Goal: Information Seeking & Learning: Learn about a topic

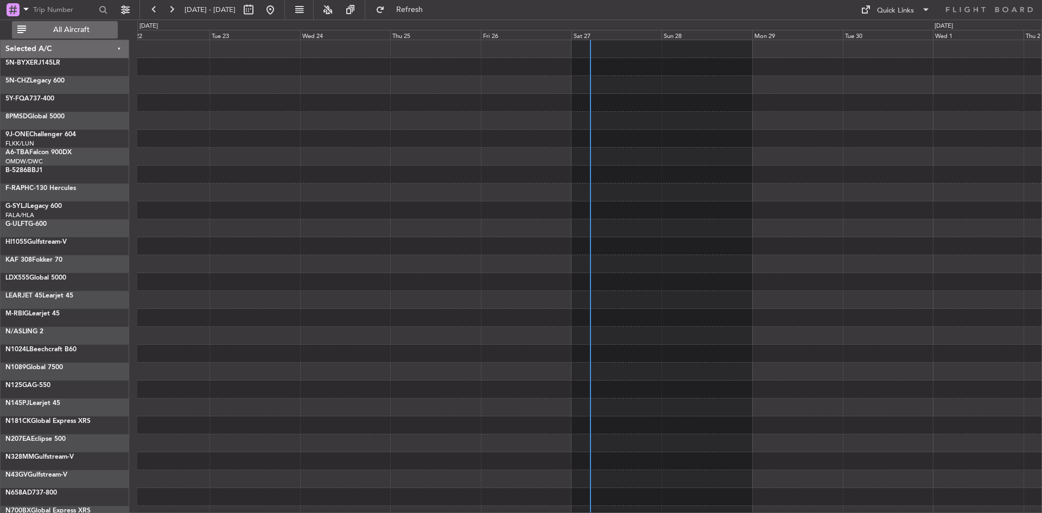
click at [77, 29] on span "All Aircraft" at bounding box center [71, 30] width 86 height 8
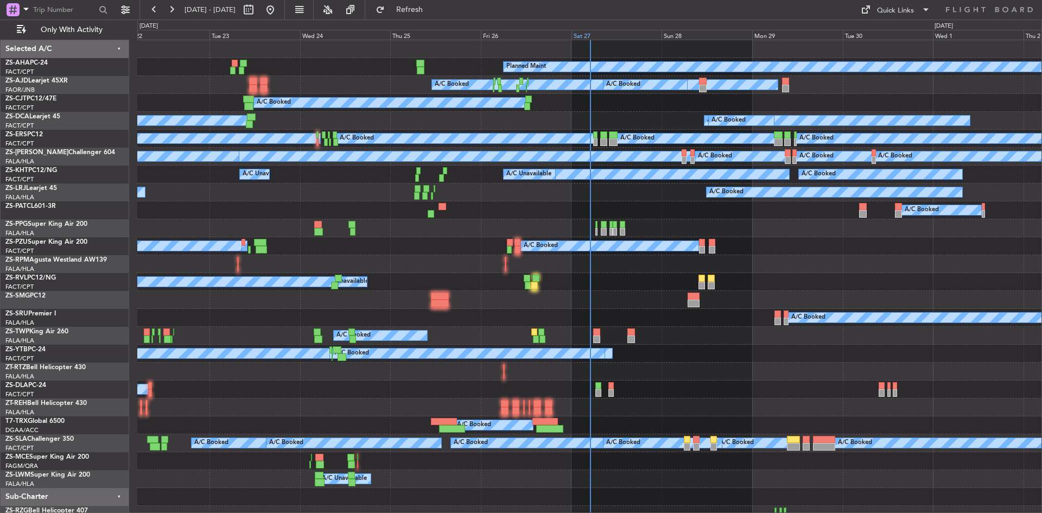
click at [589, 36] on div "Sat 27" at bounding box center [617, 35] width 91 height 10
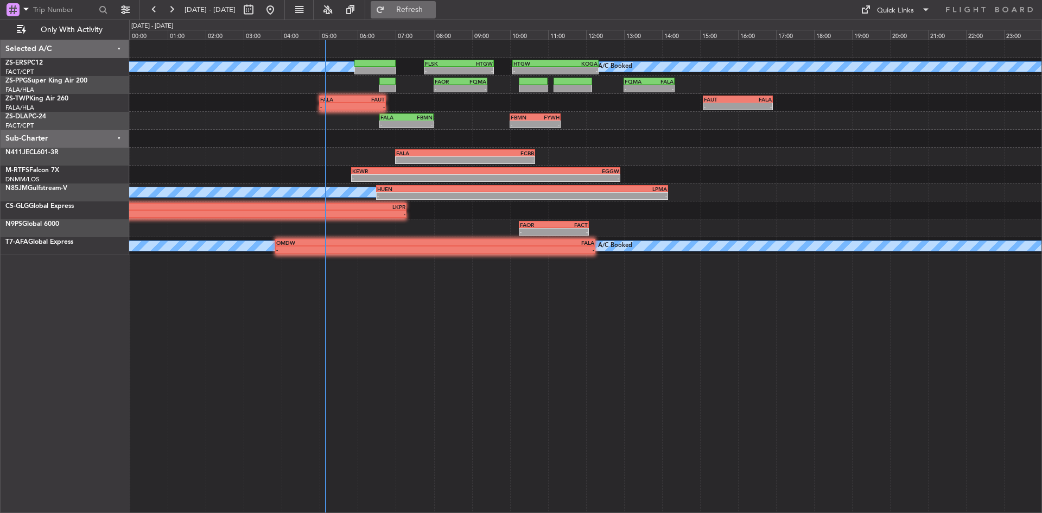
click at [433, 9] on span "Refresh" at bounding box center [410, 10] width 46 height 8
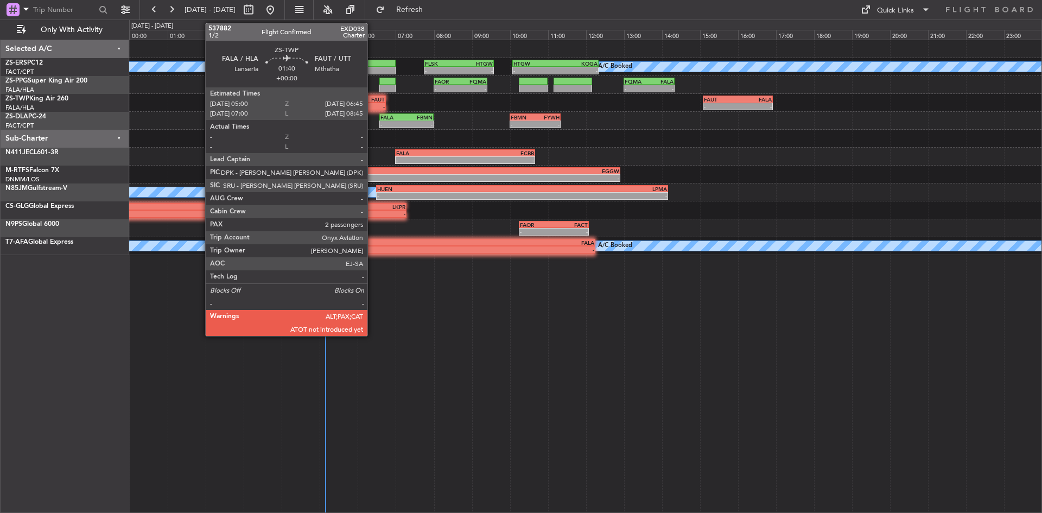
click at [372, 104] on div "-" at bounding box center [369, 106] width 33 height 7
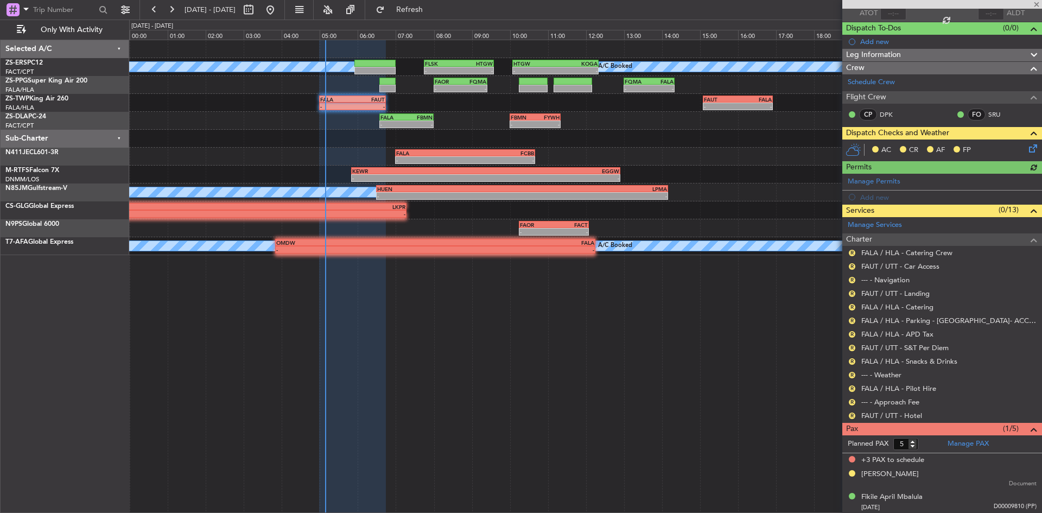
scroll to position [85, 0]
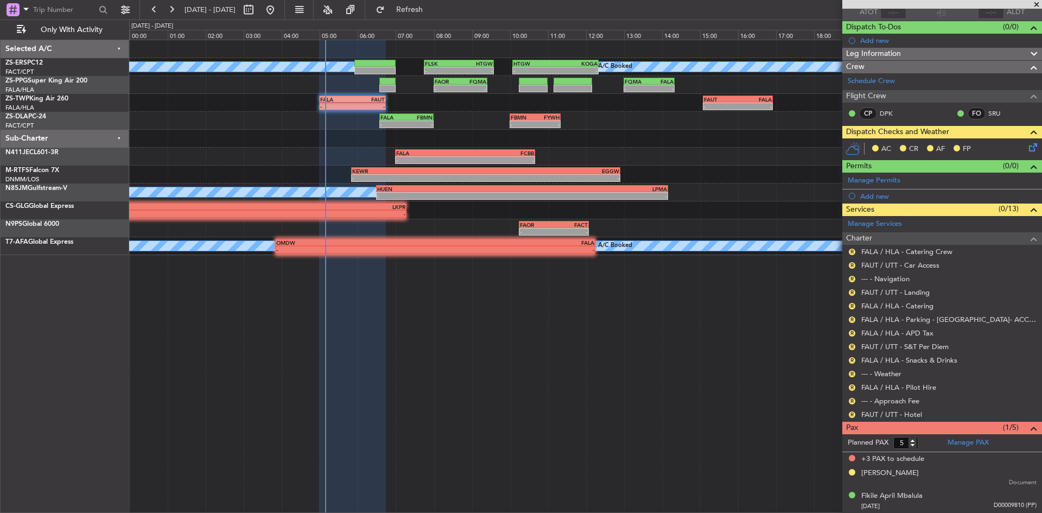
click at [1035, 5] on span at bounding box center [1036, 5] width 11 height 10
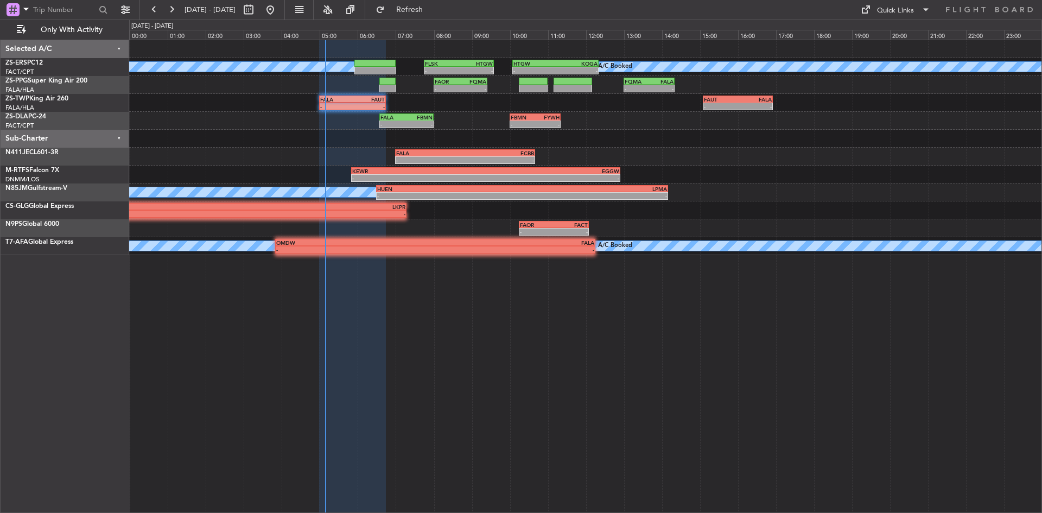
type input "0"
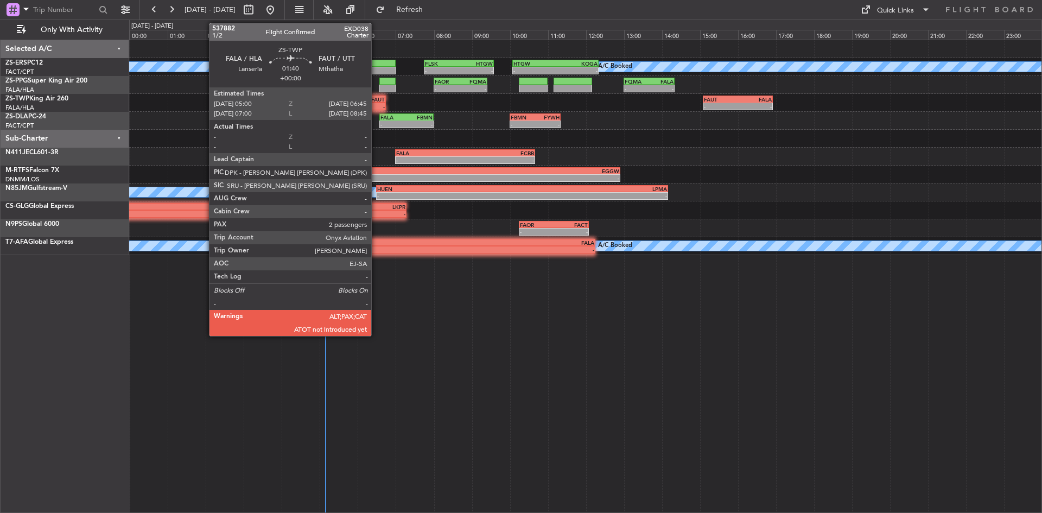
click at [369, 102] on div "FAUT" at bounding box center [369, 99] width 33 height 7
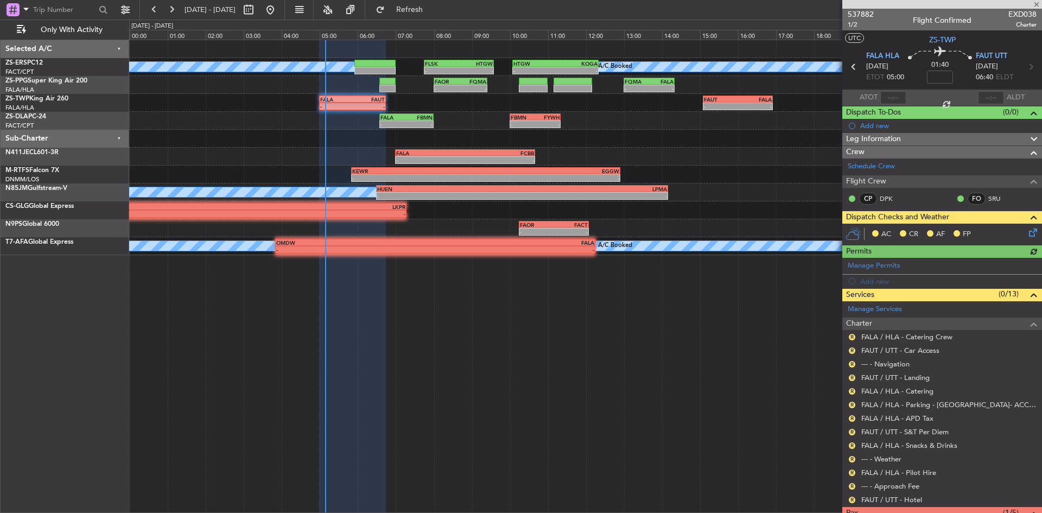
click at [1027, 230] on icon at bounding box center [1031, 230] width 9 height 9
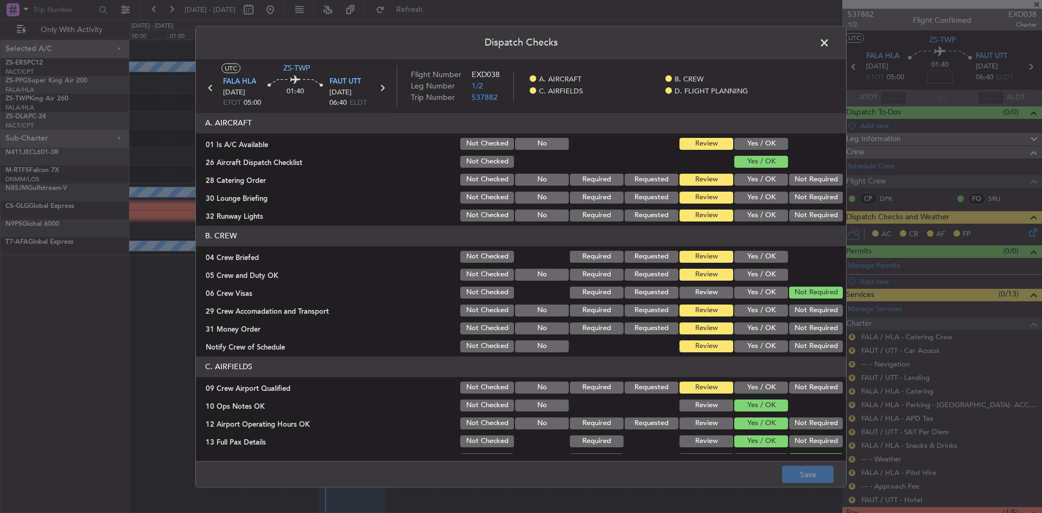
click at [750, 141] on button "Yes / OK" at bounding box center [761, 144] width 54 height 12
click at [813, 185] on button "Not Required" at bounding box center [816, 180] width 54 height 12
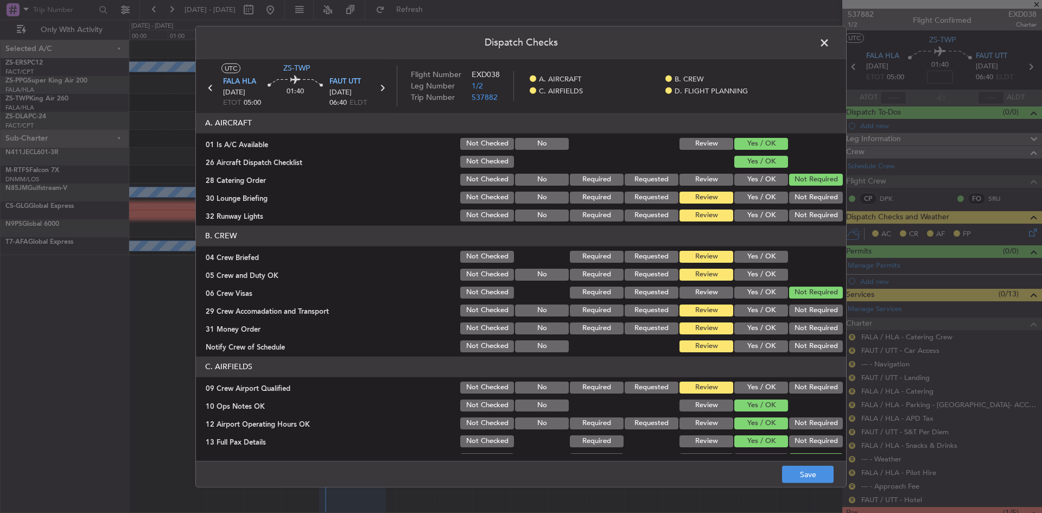
click at [809, 198] on button "Not Required" at bounding box center [816, 198] width 54 height 12
click at [805, 213] on button "Not Required" at bounding box center [816, 216] width 54 height 12
click at [770, 253] on button "Yes / OK" at bounding box center [761, 257] width 54 height 12
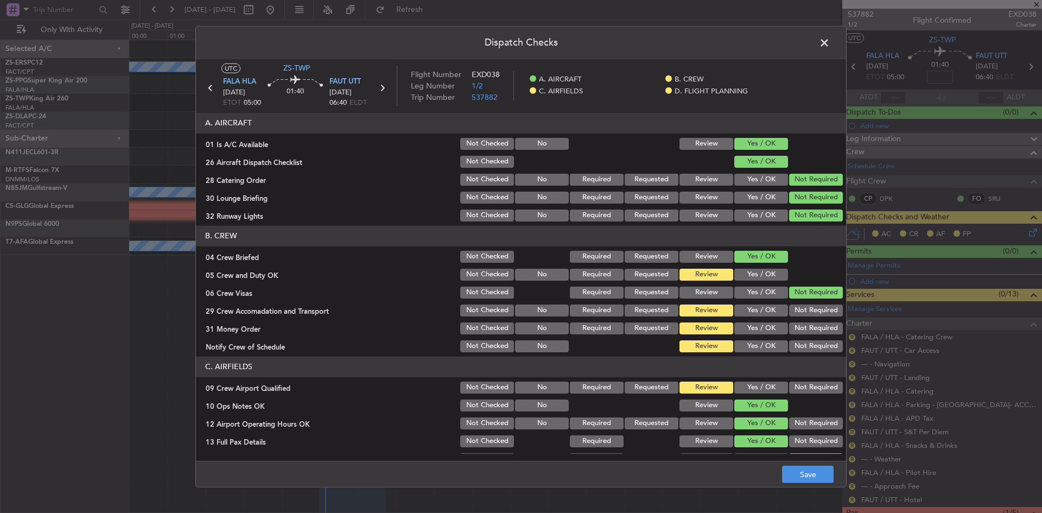
click at [759, 277] on button "Yes / OK" at bounding box center [761, 275] width 54 height 12
click at [789, 315] on button "Not Required" at bounding box center [816, 311] width 54 height 12
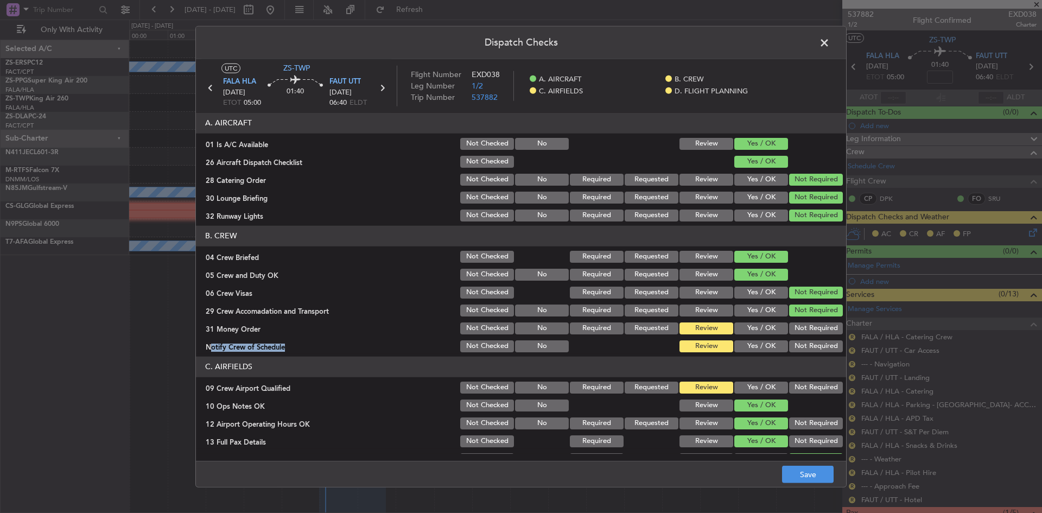
click at [790, 336] on section "B. CREW 04 Crew Briefed Not Checked Required Requested Review Yes / OK 05 Crew …" at bounding box center [521, 290] width 650 height 128
click at [791, 333] on button "Not Required" at bounding box center [816, 328] width 54 height 12
click at [790, 352] on div "Not Required" at bounding box center [815, 346] width 55 height 15
click at [790, 347] on button "Not Required" at bounding box center [816, 346] width 54 height 12
click at [800, 385] on button "Not Required" at bounding box center [816, 388] width 54 height 12
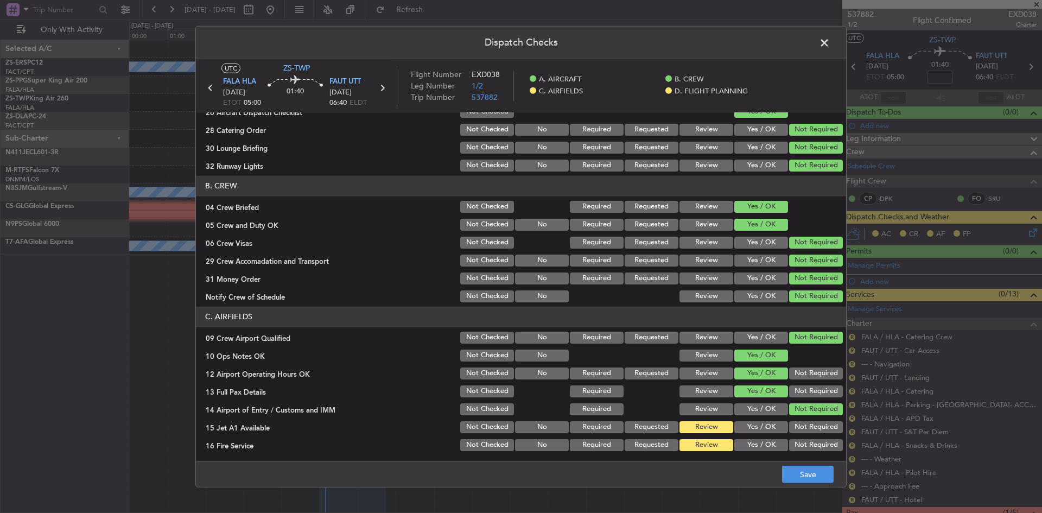
scroll to position [146, 0]
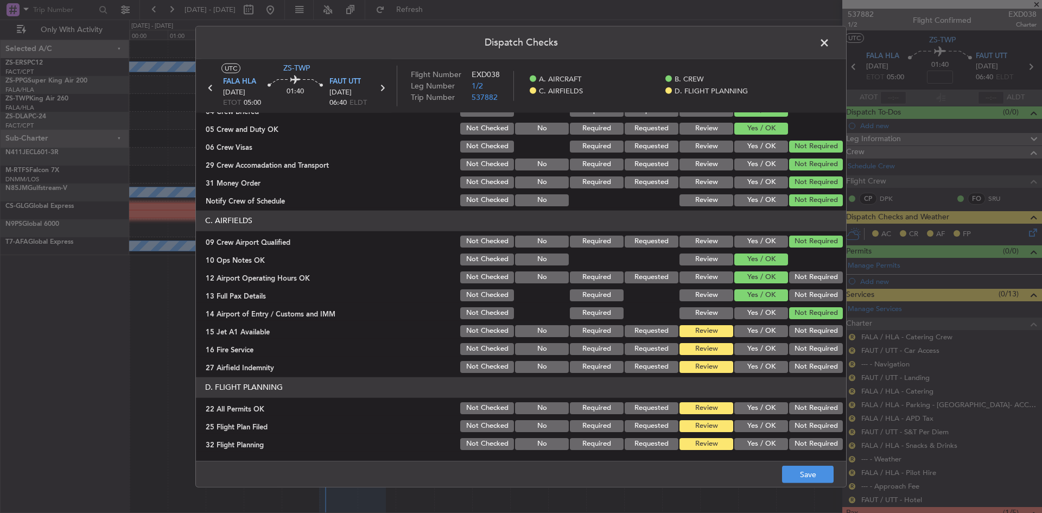
click at [794, 328] on button "Not Required" at bounding box center [816, 331] width 54 height 12
click at [790, 351] on button "Not Required" at bounding box center [816, 349] width 54 height 12
click at [789, 365] on button "Not Required" at bounding box center [816, 367] width 54 height 12
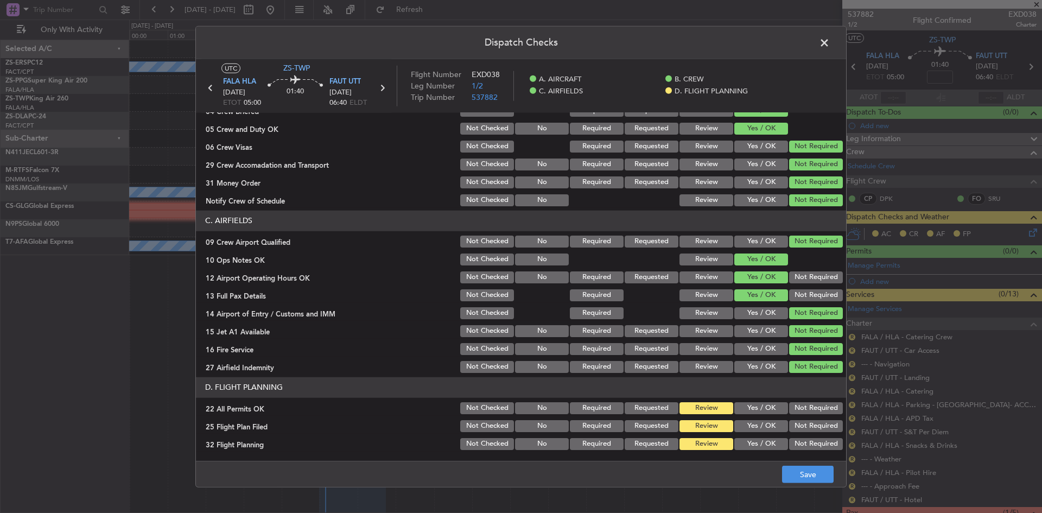
click at [793, 409] on button "Not Required" at bounding box center [816, 408] width 54 height 12
click at [766, 429] on button "Yes / OK" at bounding box center [761, 426] width 54 height 12
drag, startPoint x: 765, startPoint y: 442, endPoint x: 847, endPoint y: 483, distance: 91.5
click at [765, 443] on button "Yes / OK" at bounding box center [761, 444] width 54 height 12
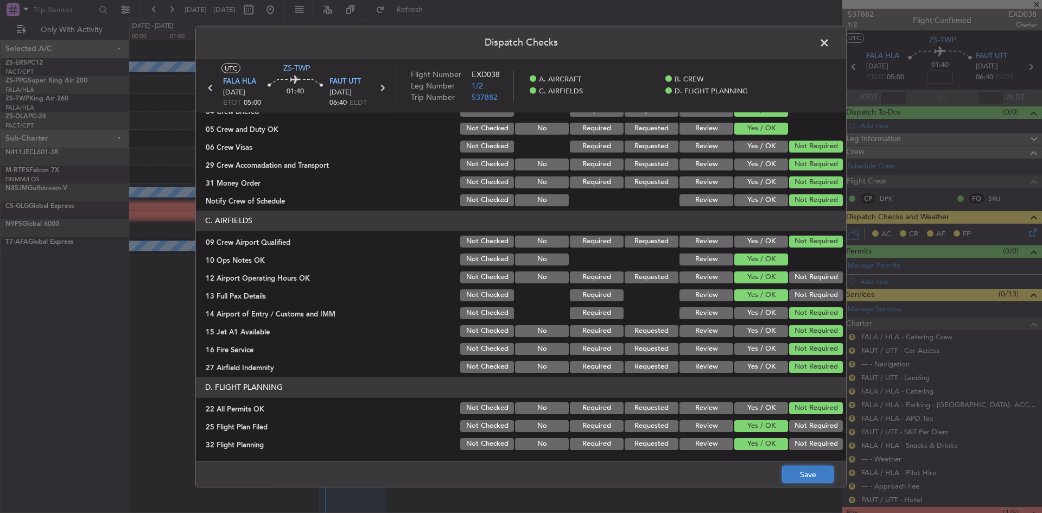
click at [817, 477] on button "Save" at bounding box center [808, 474] width 52 height 17
click at [830, 35] on span at bounding box center [830, 45] width 0 height 22
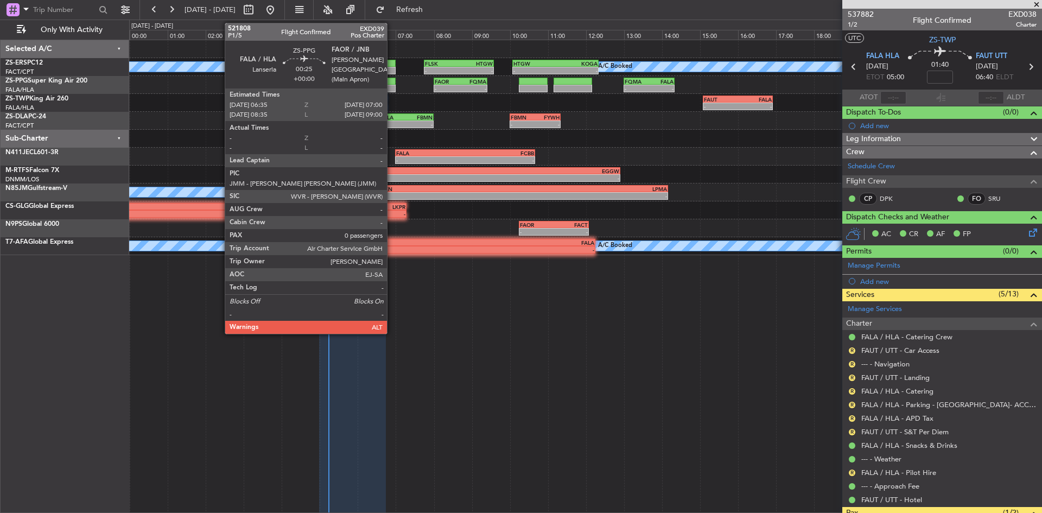
click at [390, 85] on div at bounding box center [387, 89] width 16 height 8
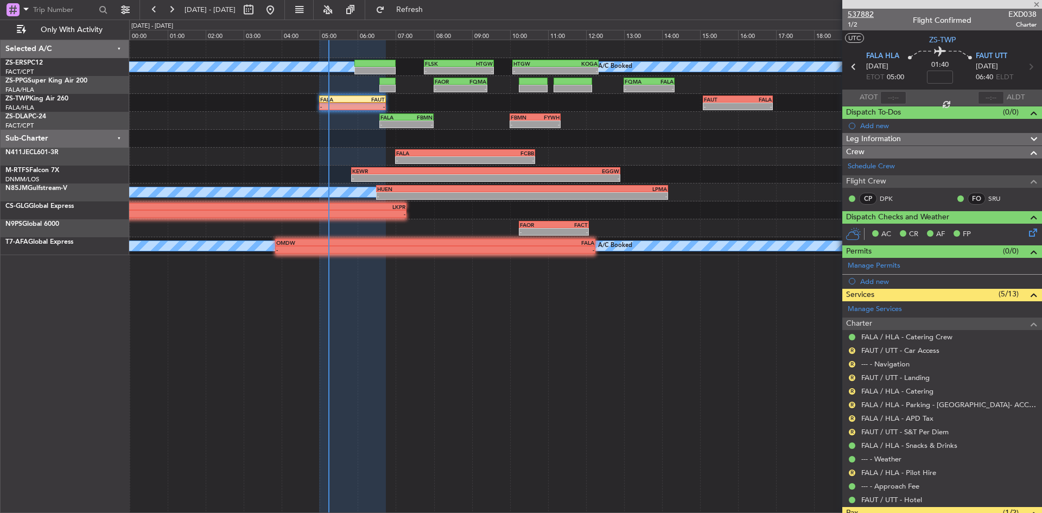
type input "0"
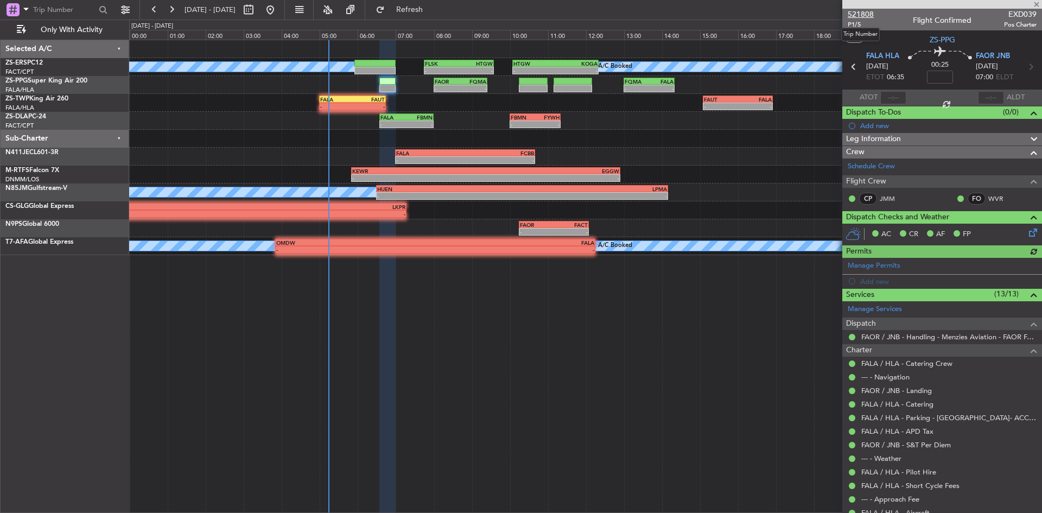
click at [869, 11] on span "521808" at bounding box center [861, 14] width 26 height 11
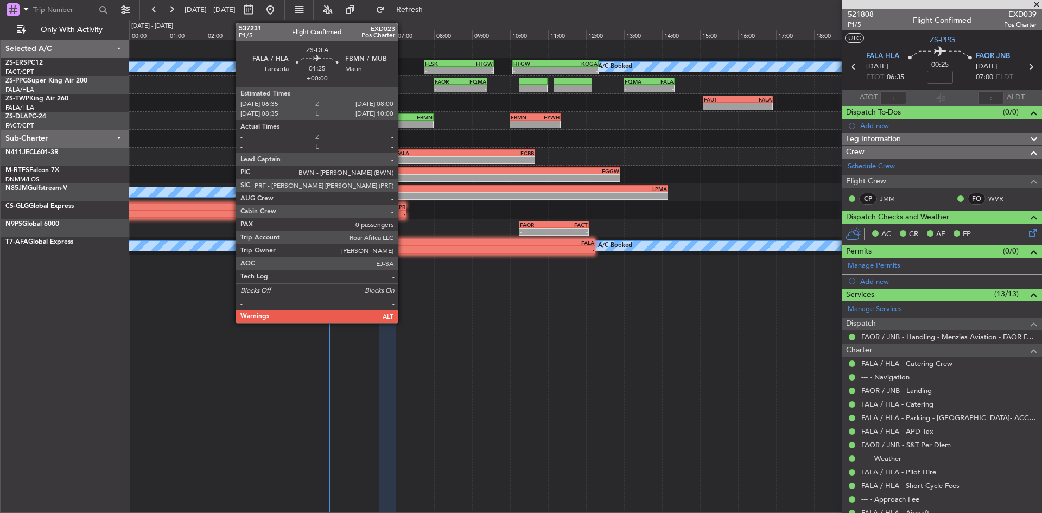
click at [403, 125] on div "-" at bounding box center [394, 124] width 26 height 7
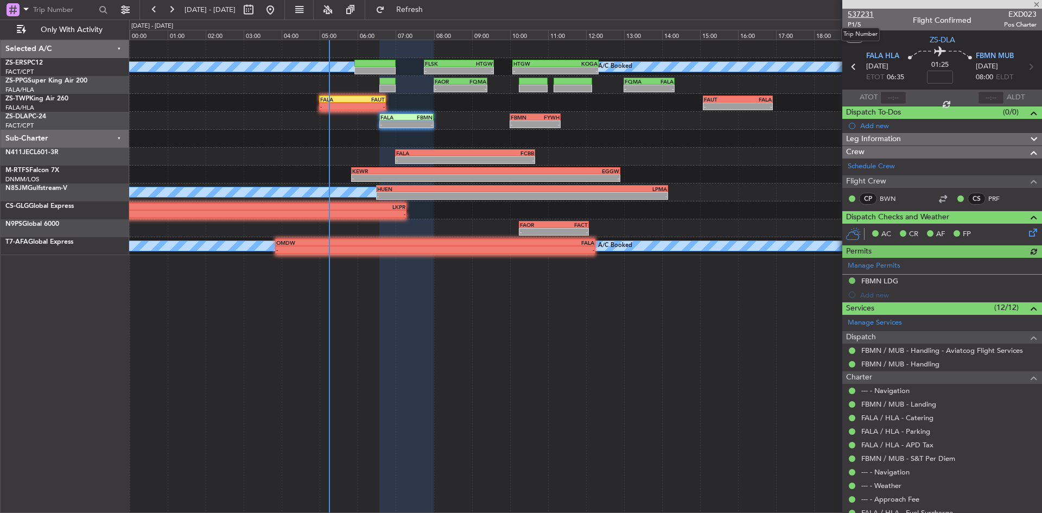
click at [859, 12] on span "537231" at bounding box center [861, 14] width 26 height 11
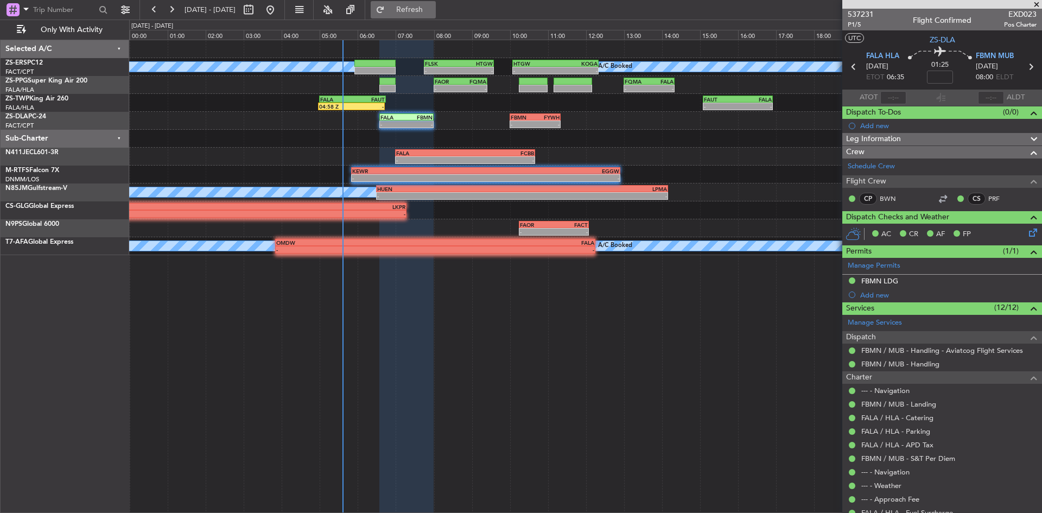
click at [433, 8] on span "Refresh" at bounding box center [410, 10] width 46 height 8
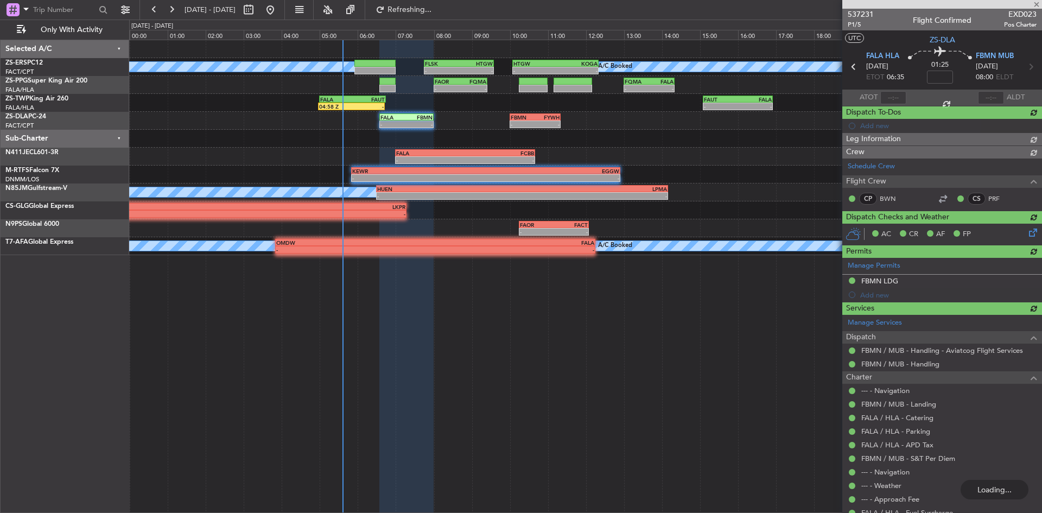
click at [1037, 5] on div at bounding box center [942, 4] width 200 height 9
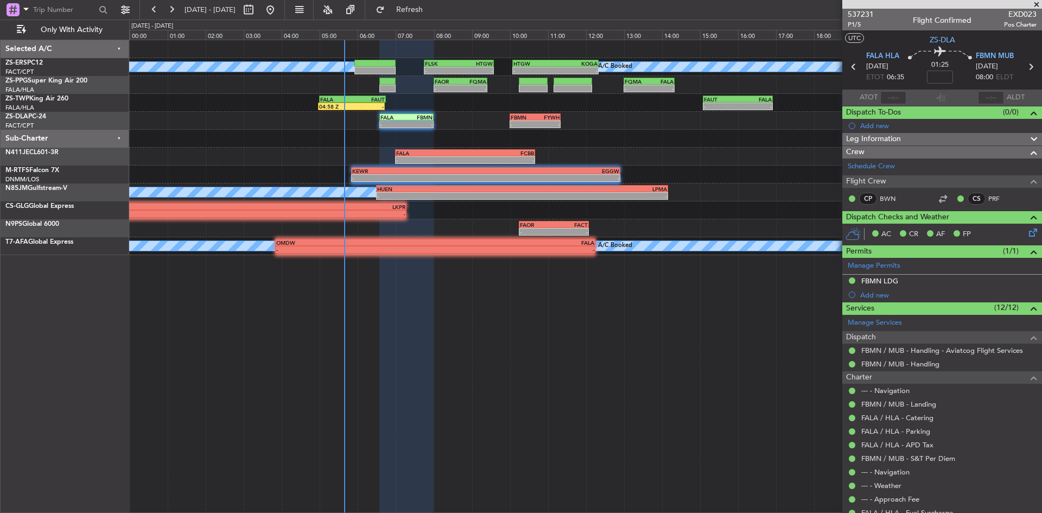
click at [1038, 6] on span at bounding box center [1036, 5] width 11 height 10
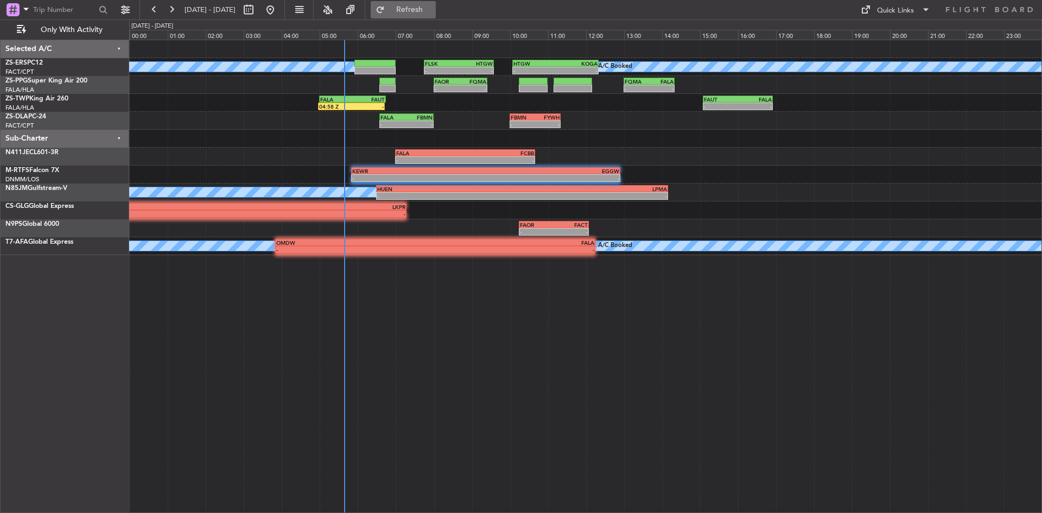
click at [433, 8] on span "Refresh" at bounding box center [410, 10] width 46 height 8
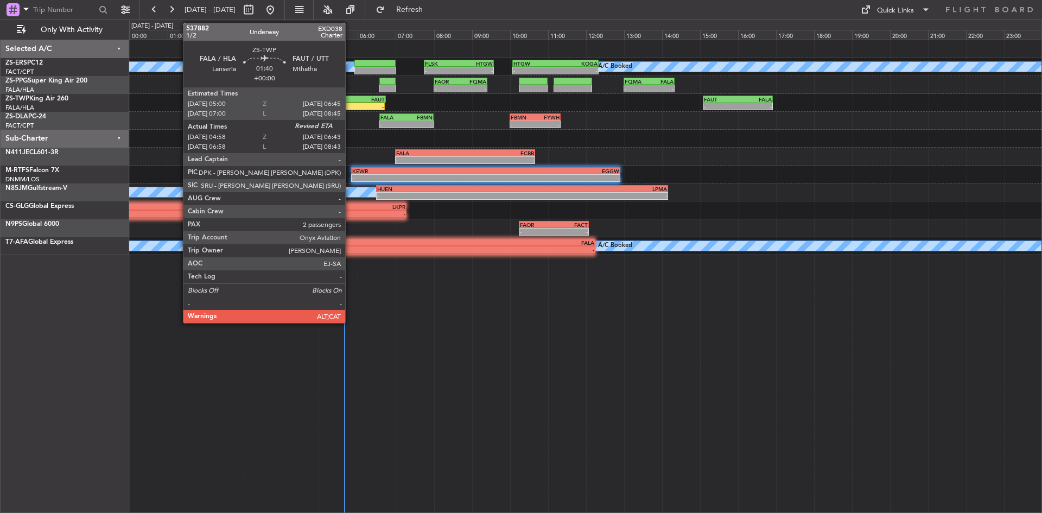
click at [350, 102] on div "FALA 05:00 Z FAUT 06:45 Z" at bounding box center [352, 100] width 67 height 8
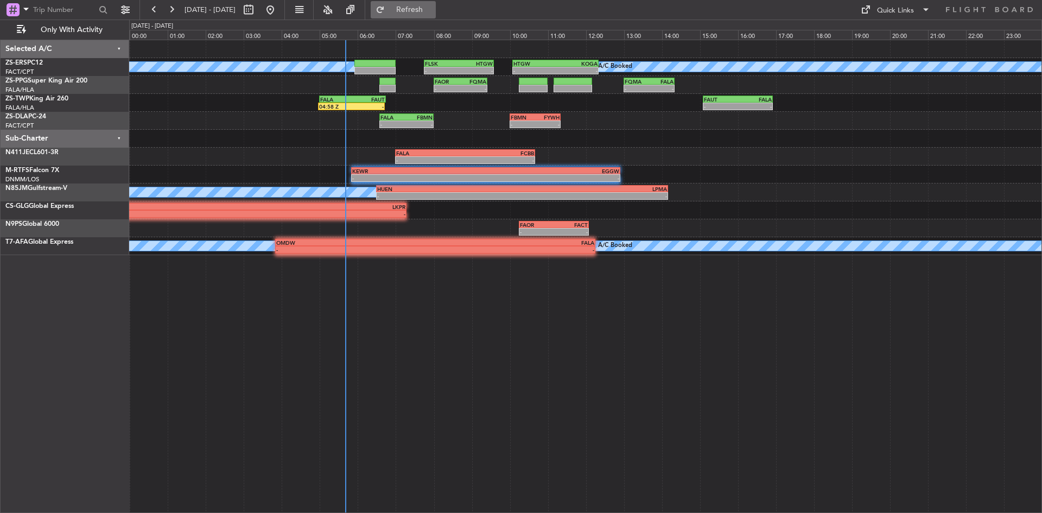
click at [433, 9] on span "Refresh" at bounding box center [410, 10] width 46 height 8
click at [177, 9] on button at bounding box center [171, 9] width 17 height 17
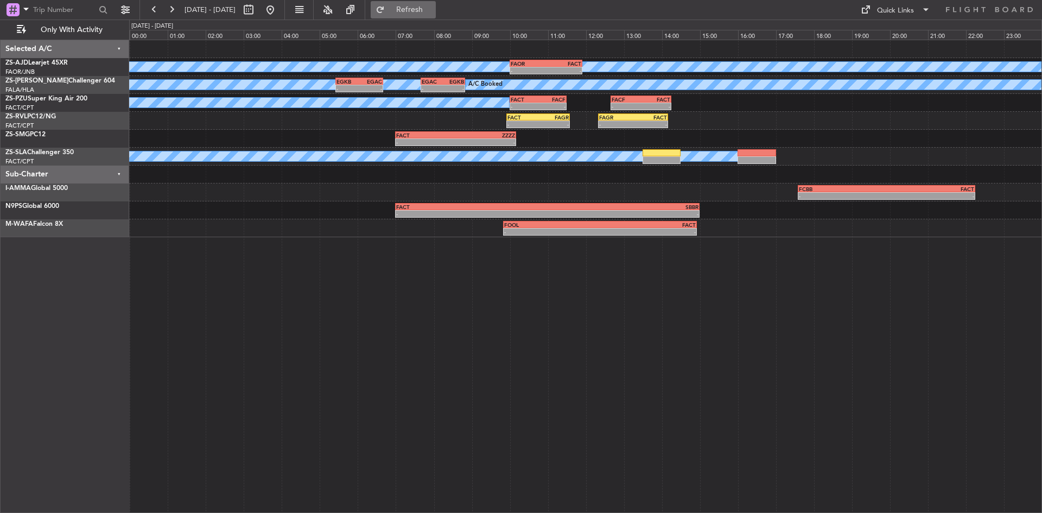
click at [433, 6] on span "Refresh" at bounding box center [410, 10] width 46 height 8
click at [279, 8] on button at bounding box center [270, 9] width 17 height 17
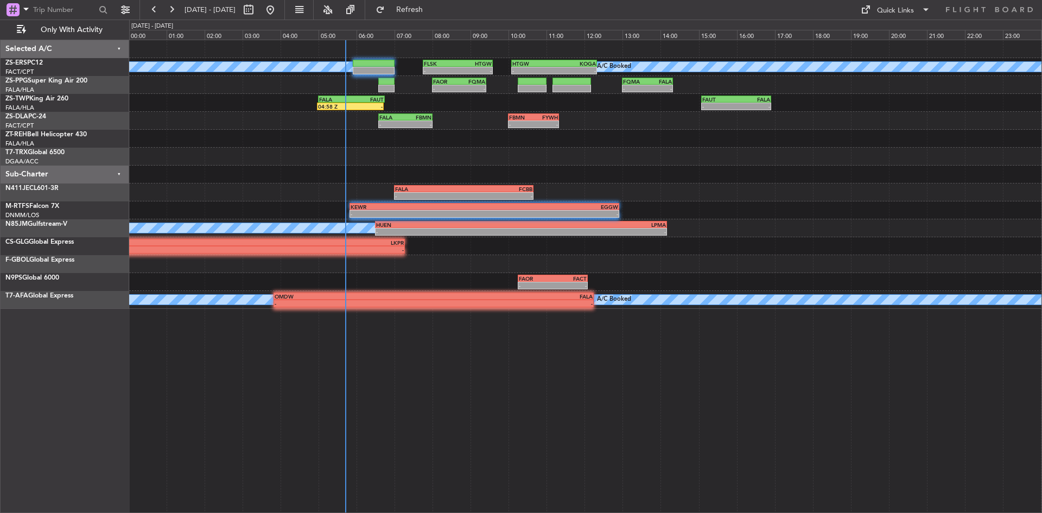
click at [205, 187] on div "A/C Booked A/C Booked A/C Booked A/C Booked A/C Booked HTGW 10:05 Z KOGA 12:20 …" at bounding box center [585, 174] width 912 height 269
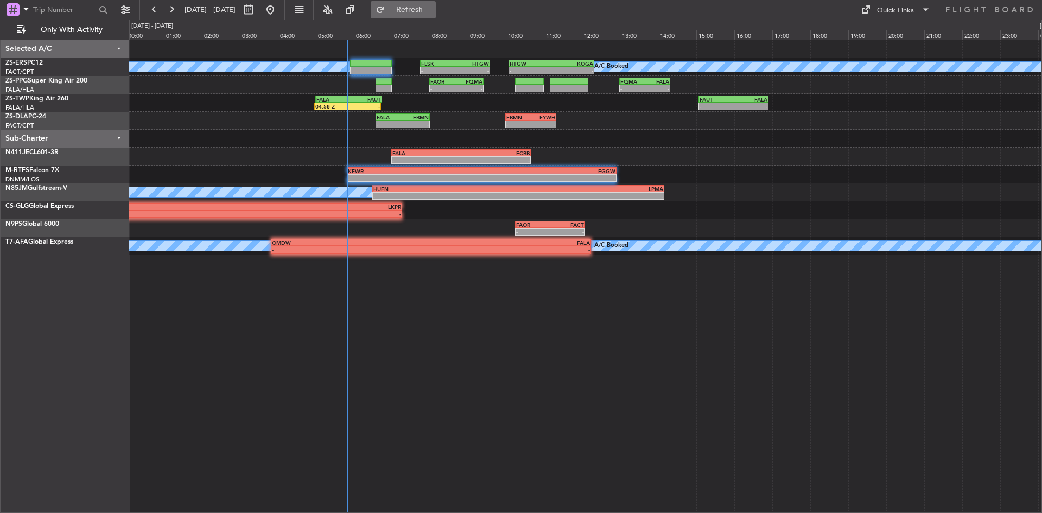
click at [433, 10] on span "Refresh" at bounding box center [410, 10] width 46 height 8
click at [174, 13] on button at bounding box center [171, 9] width 17 height 17
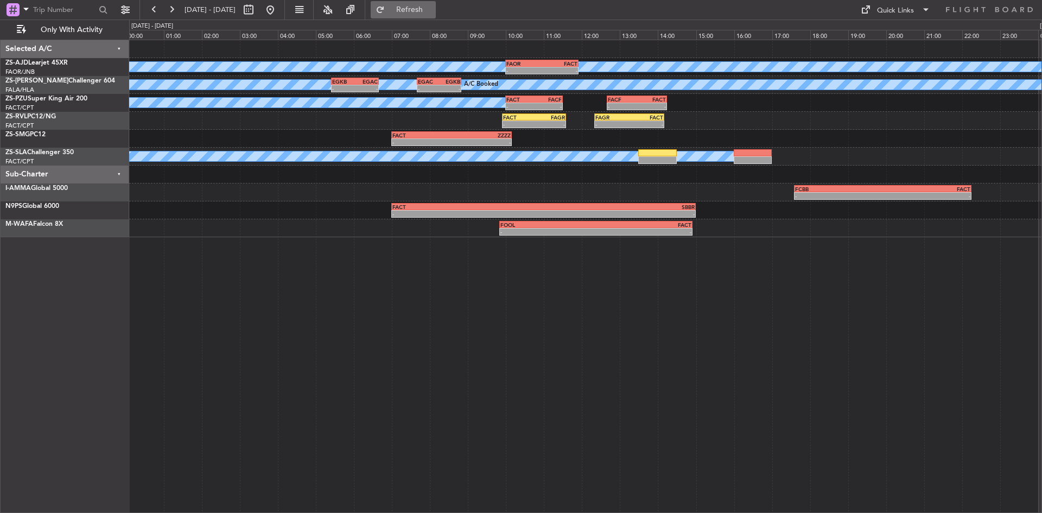
click at [433, 14] on span "Refresh" at bounding box center [410, 10] width 46 height 8
click at [157, 13] on button at bounding box center [153, 9] width 17 height 17
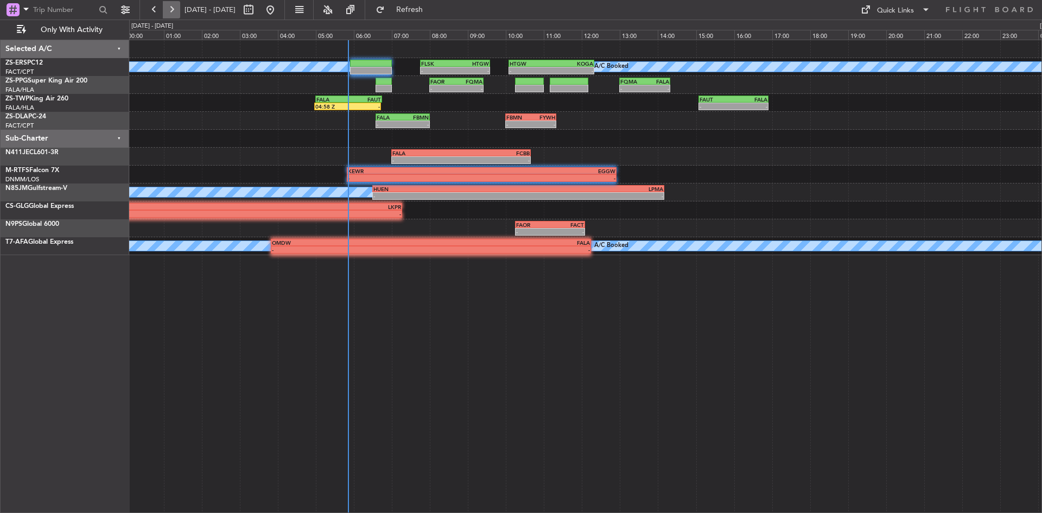
click at [174, 5] on button at bounding box center [171, 9] width 17 height 17
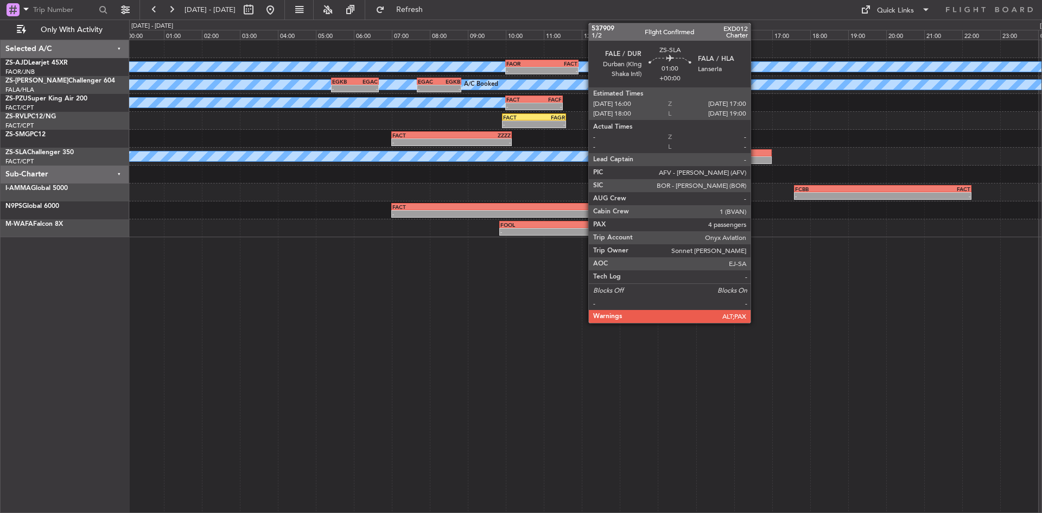
click at [756, 161] on div at bounding box center [753, 160] width 39 height 8
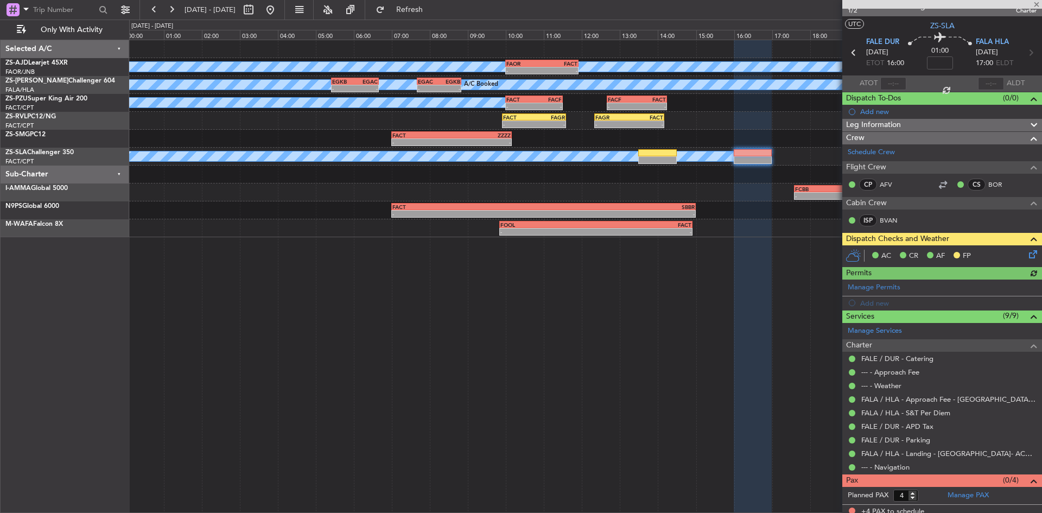
scroll to position [20, 0]
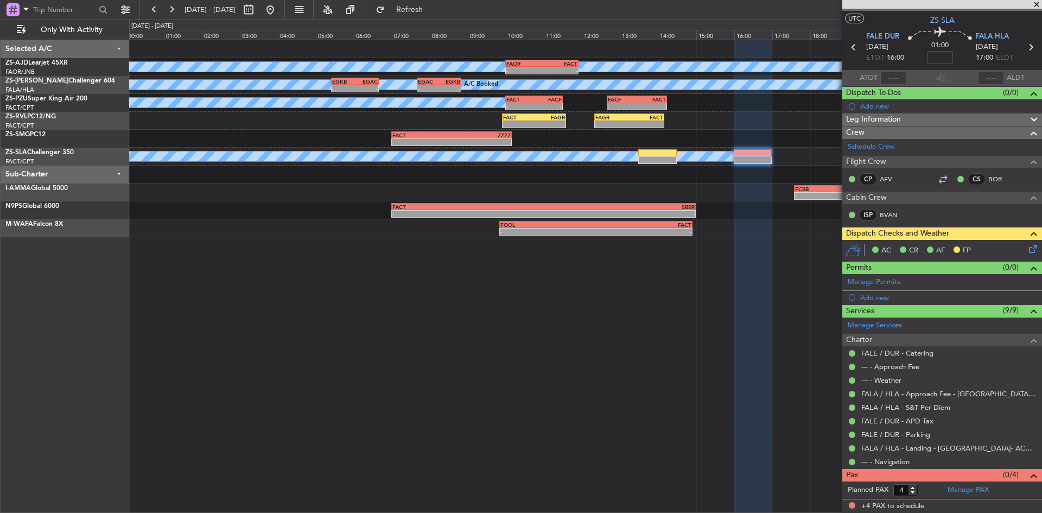
click at [1039, 2] on span at bounding box center [1036, 5] width 11 height 10
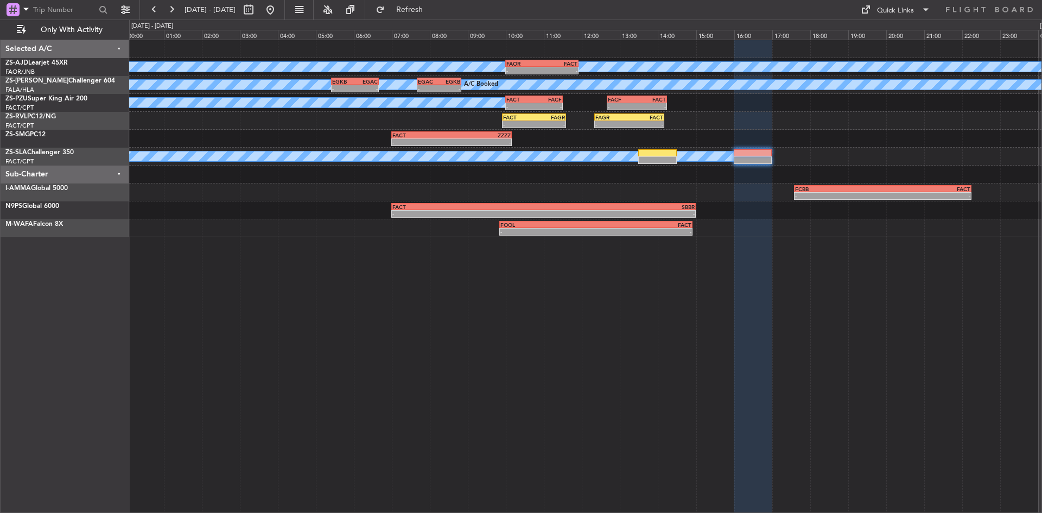
type input "0"
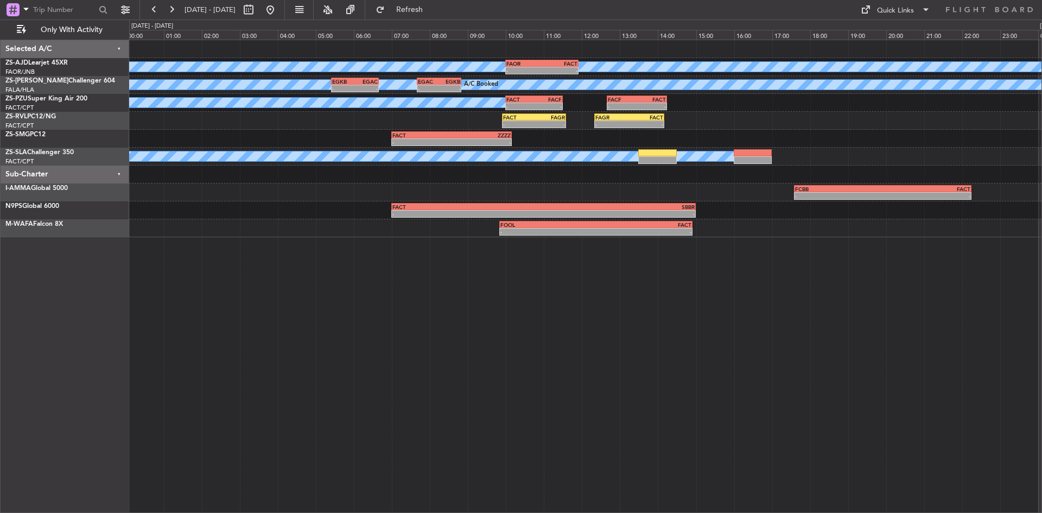
scroll to position [0, 0]
click at [152, 10] on button at bounding box center [153, 9] width 17 height 17
